Goal: Transaction & Acquisition: Purchase product/service

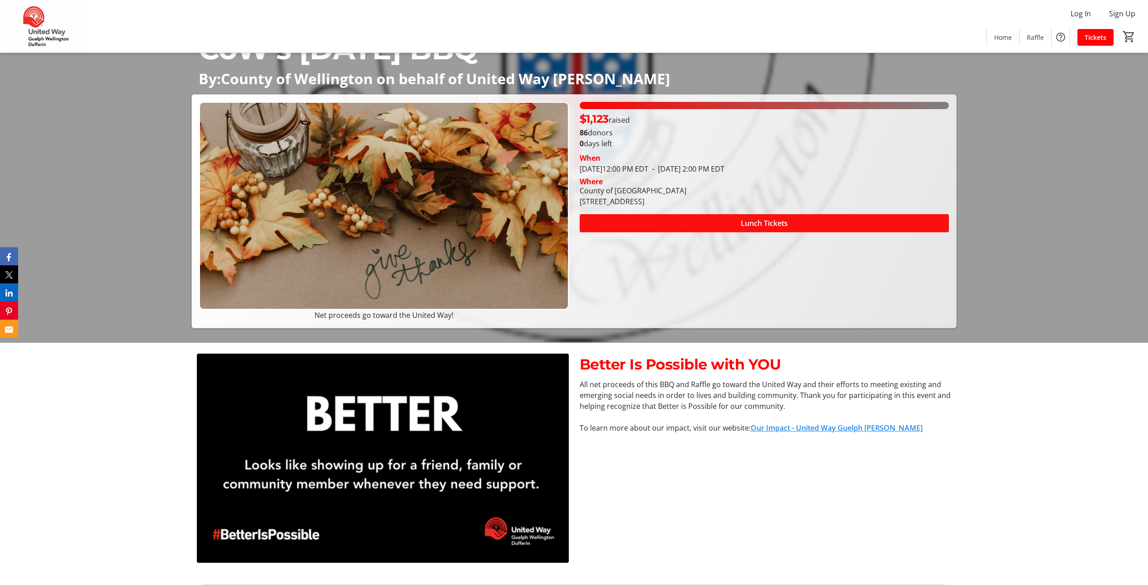
scroll to position [226, 0]
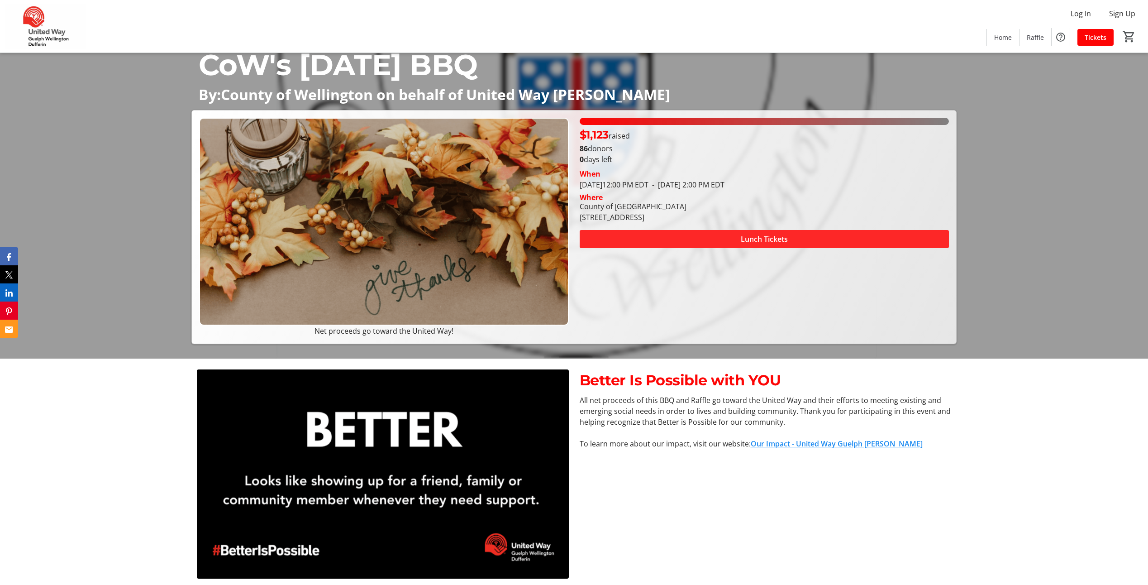
click at [776, 234] on span "Lunch Tickets" at bounding box center [764, 238] width 47 height 11
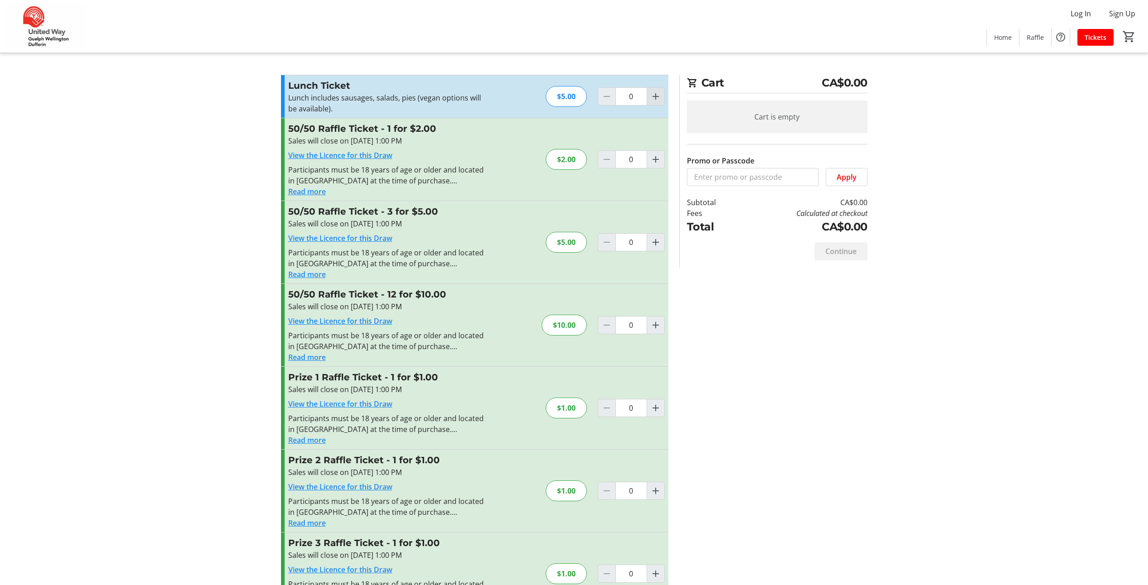
click at [663, 98] on span "Increment by one" at bounding box center [655, 96] width 17 height 17
type input "1"
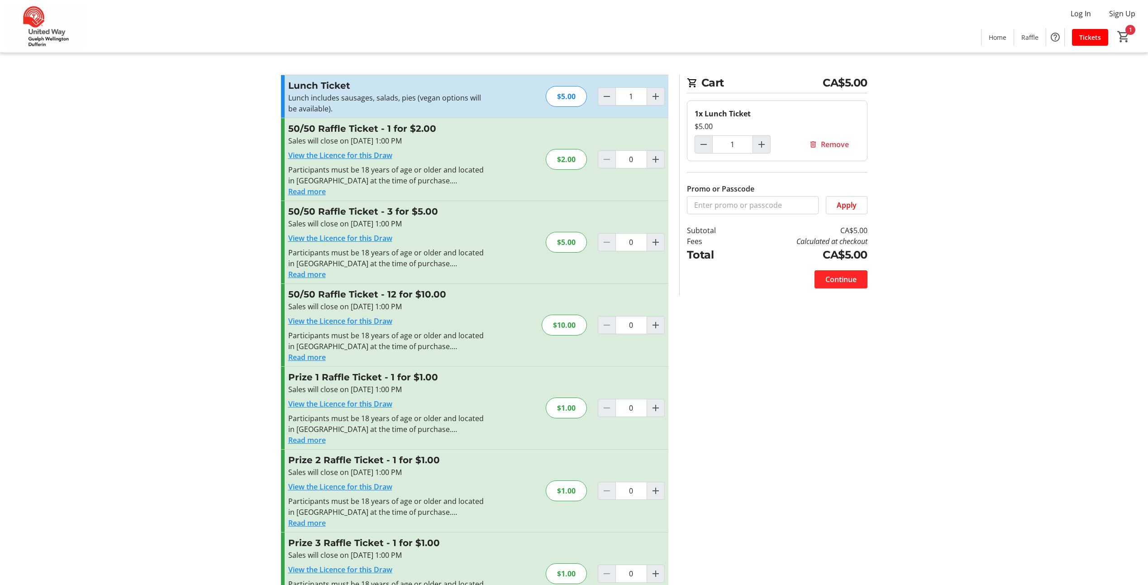
click at [843, 284] on span "Continue" at bounding box center [840, 279] width 31 height 11
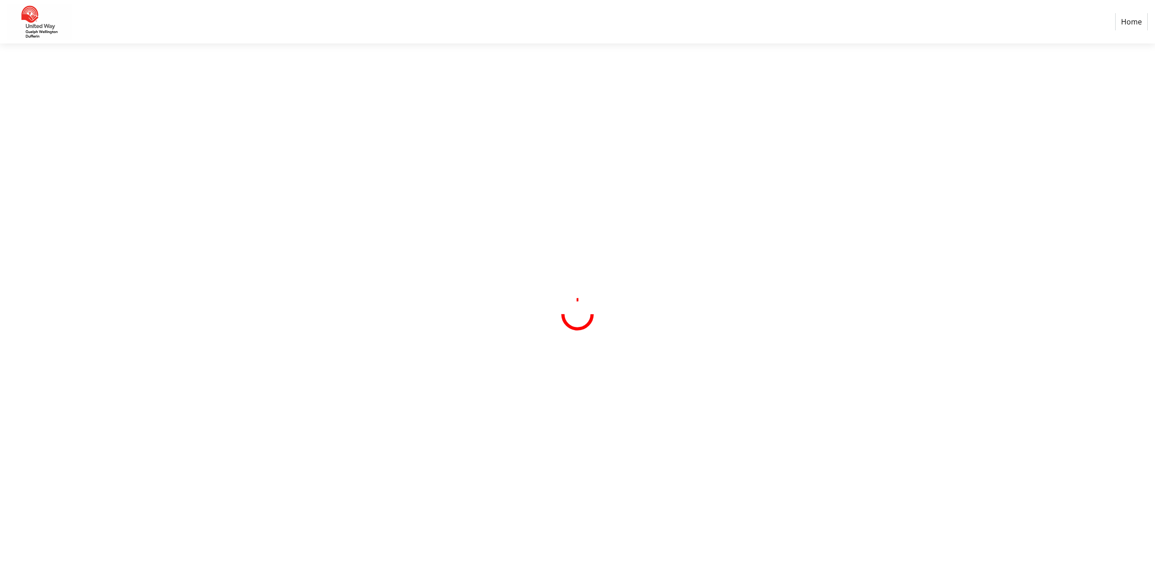
select select "CA"
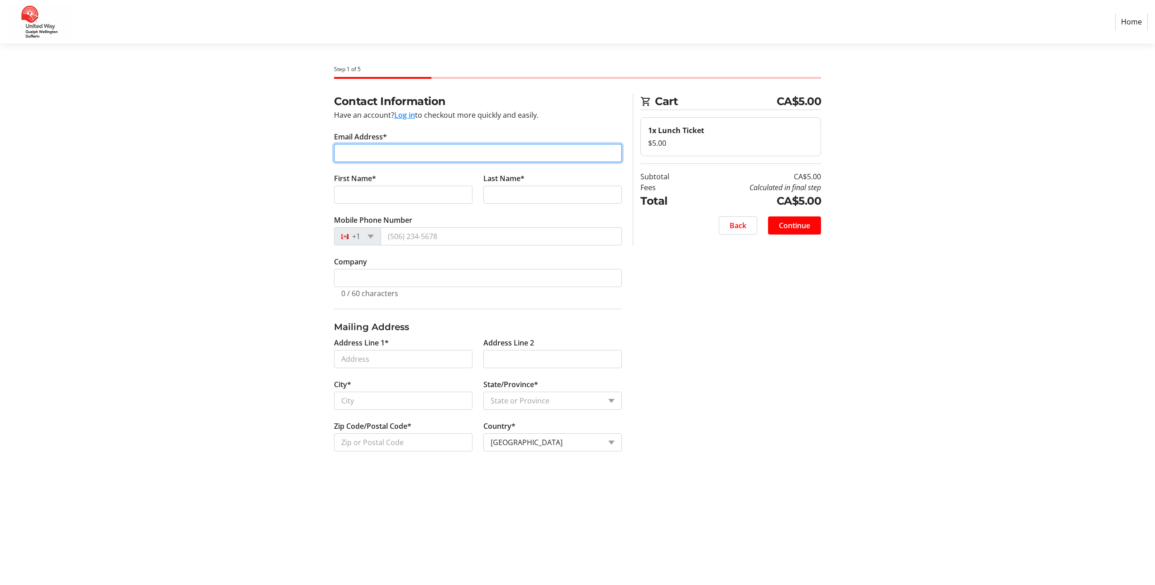
click at [446, 150] on input "Email Address*" at bounding box center [478, 153] width 288 height 18
type input "[EMAIL_ADDRESS][DOMAIN_NAME]"
type input "[PERSON_NAME]"
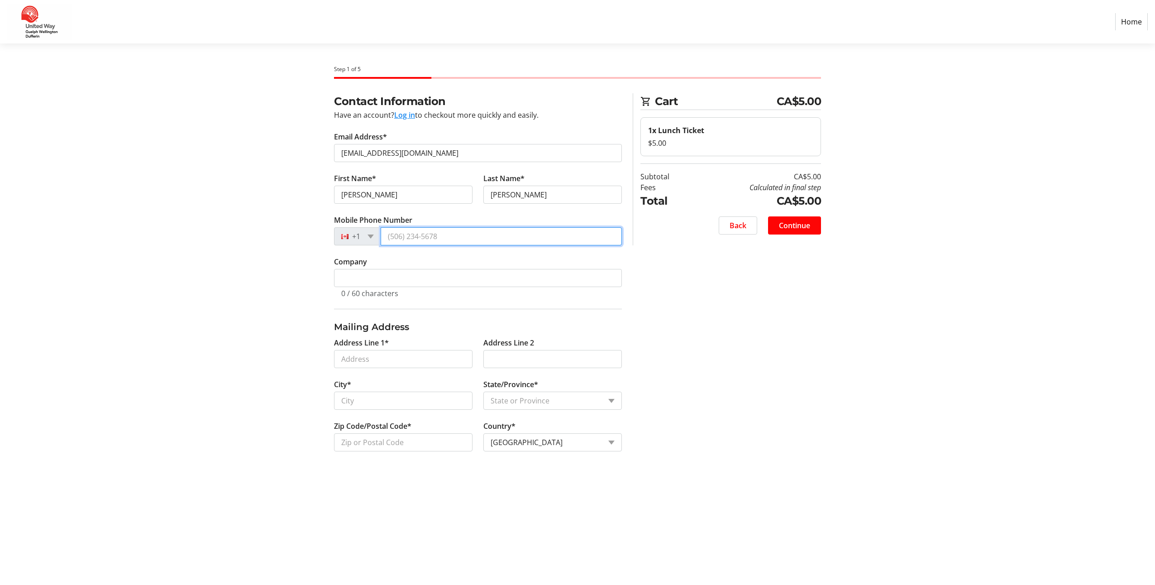
type input "[PHONE_NUMBER]"
type input "County of [GEOGRAPHIC_DATA]"
type input "74"
type input "[GEOGRAPHIC_DATA]"
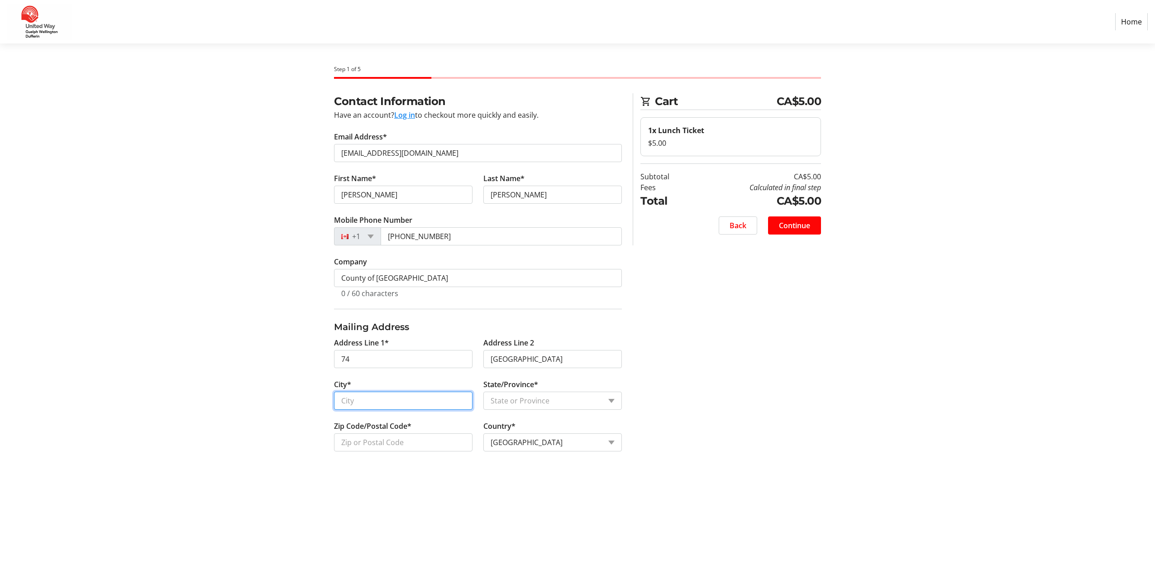
type input "Guelph"
select select "ON"
type input "N1H3T9"
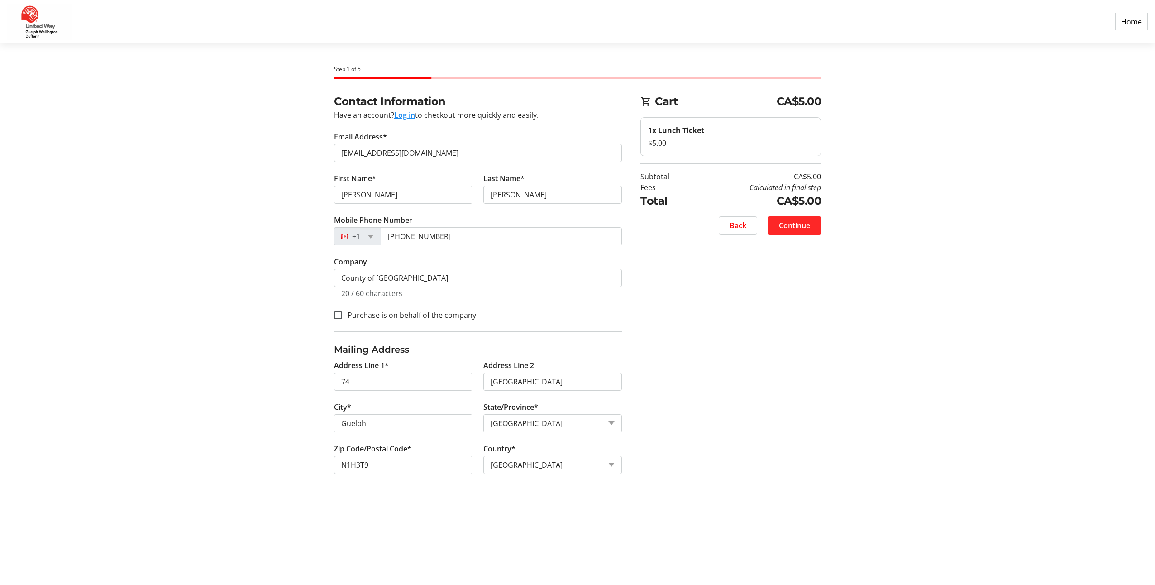
click at [802, 230] on span "Continue" at bounding box center [794, 225] width 31 height 11
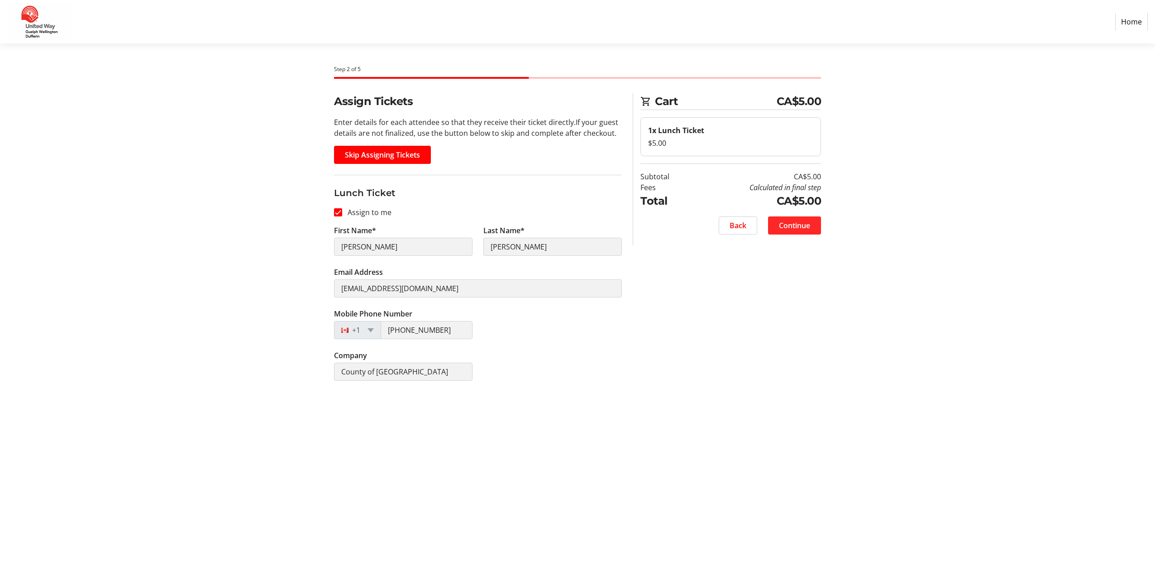
click at [804, 226] on span "Continue" at bounding box center [794, 225] width 31 height 11
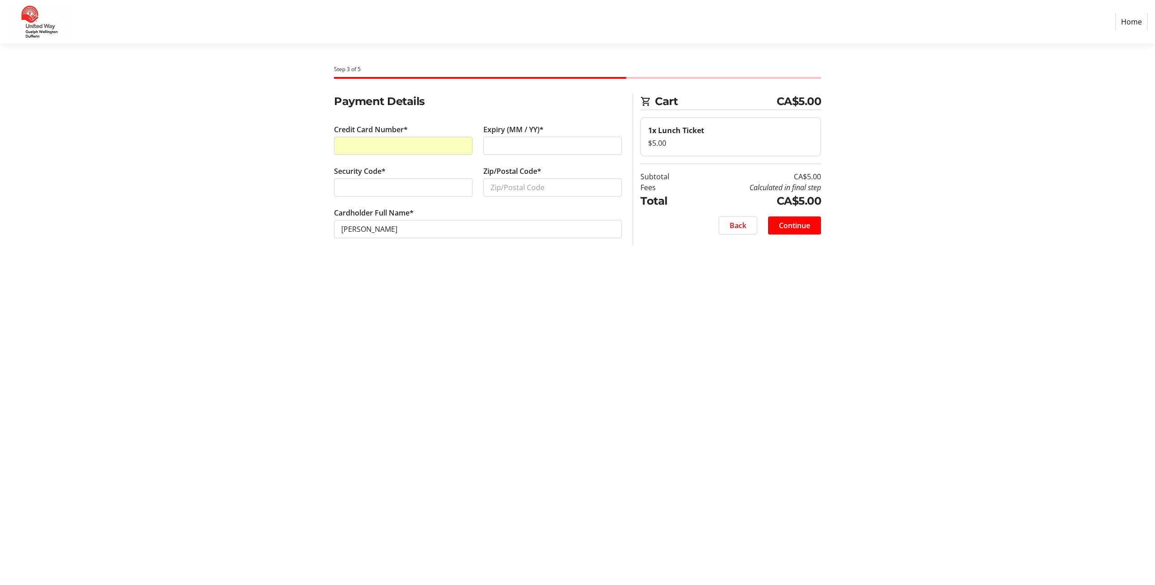
click at [464, 364] on div "Step 3 of 5 Cart CA$5.00 1x Lunch Ticket $5.00 Subtotal CA$5.00 Fees Calculated…" at bounding box center [577, 313] width 597 height 541
click at [526, 185] on input "Zip/Postal Code*" at bounding box center [552, 187] width 138 height 18
type input "N0B 2K0"
click at [539, 262] on div "Step 3 of 5 Cart CA$5.00 1x Lunch Ticket $5.00 Subtotal CA$5.00 Fees Calculated…" at bounding box center [577, 313] width 597 height 541
click at [805, 228] on span "Continue" at bounding box center [794, 225] width 31 height 11
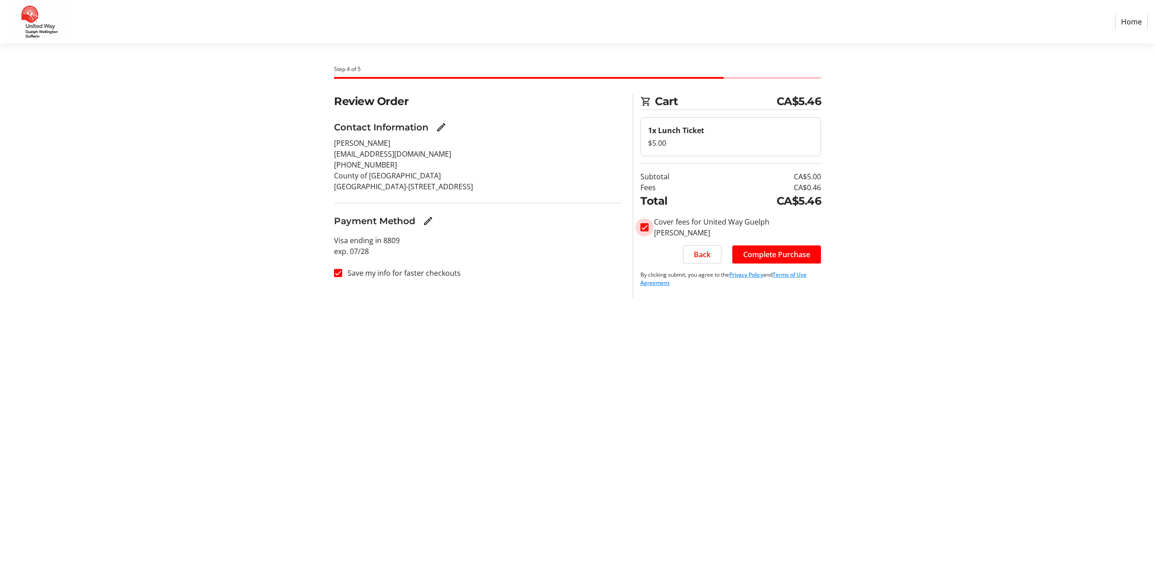
click at [645, 227] on input "Cover fees for United Way Guelph [PERSON_NAME]" at bounding box center [644, 227] width 8 height 8
checkbox input "false"
click at [777, 254] on span "Complete Purchase" at bounding box center [776, 254] width 67 height 11
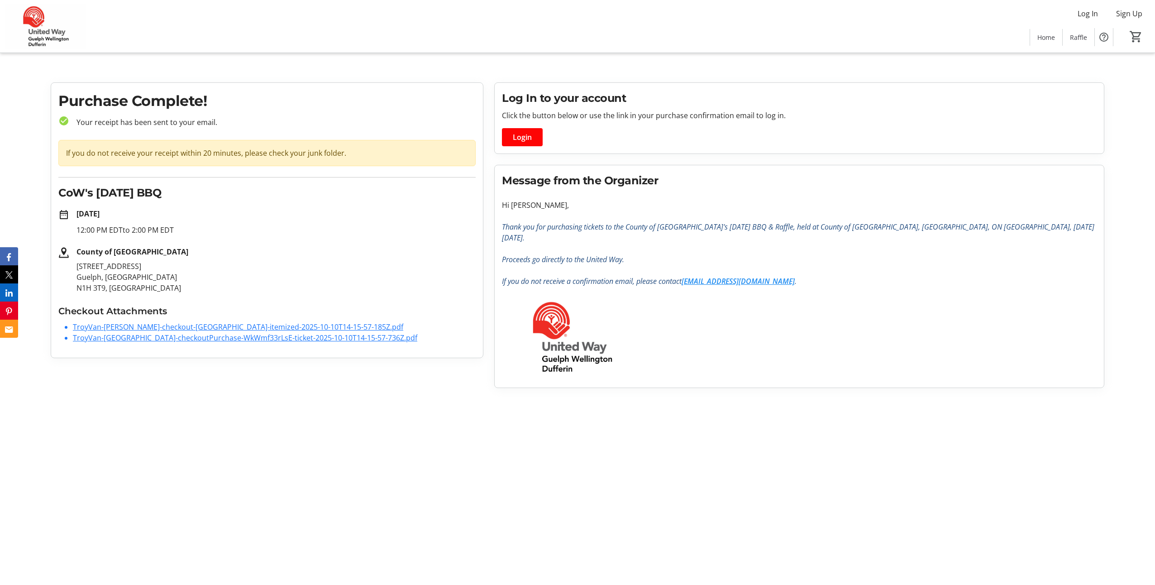
drag, startPoint x: 131, startPoint y: 442, endPoint x: 118, endPoint y: 445, distance: 13.2
click at [131, 395] on html "Log In Sign Up Home Raffle 0 Home Raffle Purchase Complete! check_circle Your r…" at bounding box center [577, 197] width 1155 height 395
click at [198, 326] on link "TroyVan-[PERSON_NAME]-checkout-[GEOGRAPHIC_DATA]-itemized-2025-10-10T14-15-57-1…" at bounding box center [238, 327] width 330 height 10
click at [183, 341] on link "TroyVan-[GEOGRAPHIC_DATA]-checkoutPurchase-WkWmf33rLsE-ticket-2025-10-10T14-15-…" at bounding box center [245, 338] width 344 height 10
